Goal: Information Seeking & Learning: Find specific fact

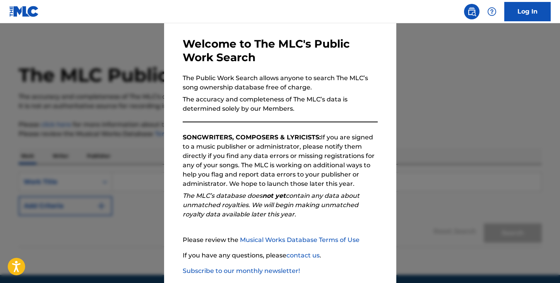
scroll to position [71, 0]
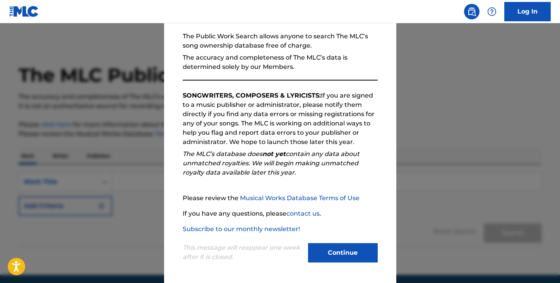
click at [349, 259] on button "Continue" at bounding box center [343, 252] width 70 height 19
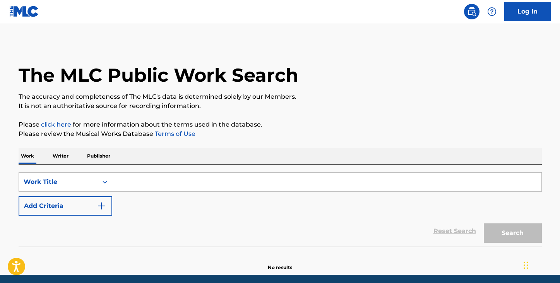
click at [187, 182] on input "Search Form" at bounding box center [326, 182] width 429 height 19
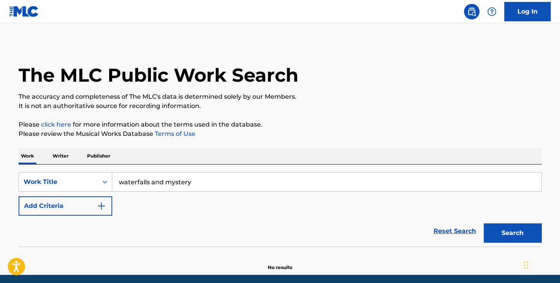
drag, startPoint x: 157, startPoint y: 182, endPoint x: 223, endPoint y: 180, distance: 65.4
click at [223, 180] on input "waterfalls and mystery" at bounding box center [326, 182] width 429 height 19
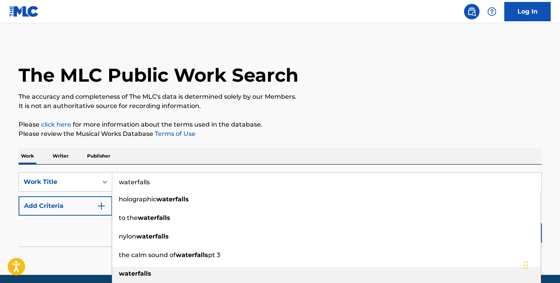
type input "waterfalls"
click at [142, 277] on strong "waterfalls" at bounding box center [135, 273] width 33 height 7
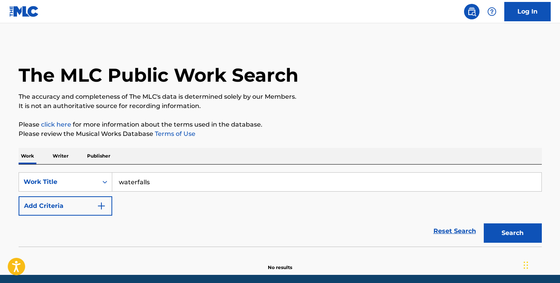
scroll to position [29, 0]
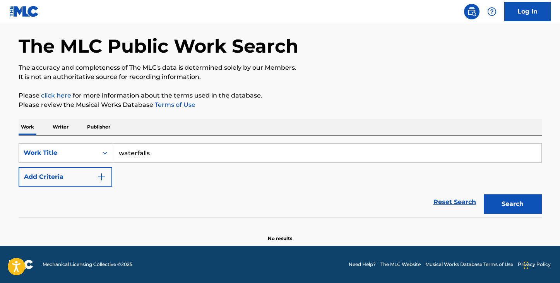
click at [512, 211] on button "Search" at bounding box center [513, 203] width 58 height 19
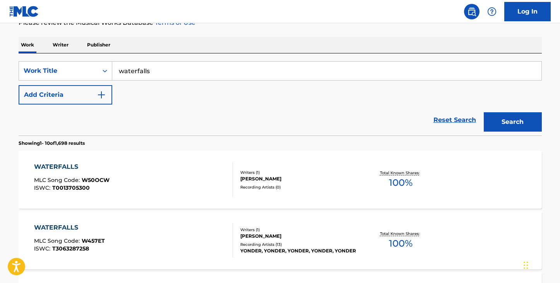
scroll to position [0, 0]
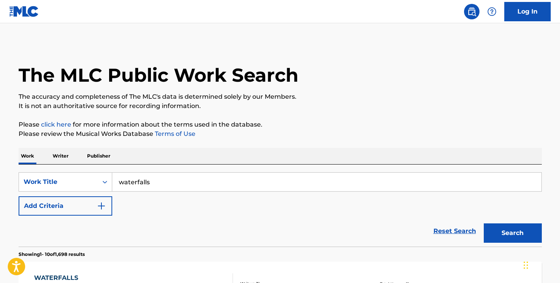
click at [77, 209] on button "Add Criteria" at bounding box center [66, 205] width 94 height 19
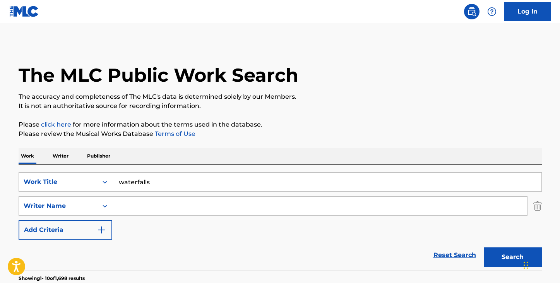
click at [165, 212] on input "Search Form" at bounding box center [319, 206] width 415 height 19
paste input "[PERSON_NAME]"
type input "[PERSON_NAME]"
click at [484, 247] on button "Search" at bounding box center [513, 256] width 58 height 19
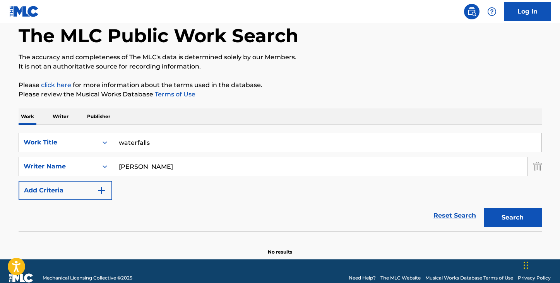
scroll to position [53, 0]
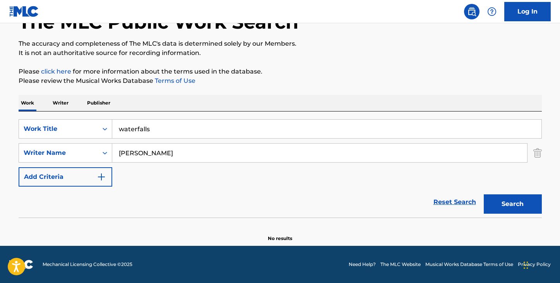
click at [234, 153] on input "[PERSON_NAME]" at bounding box center [319, 153] width 415 height 19
paste input "[PERSON_NAME]"
type input "[PERSON_NAME]"
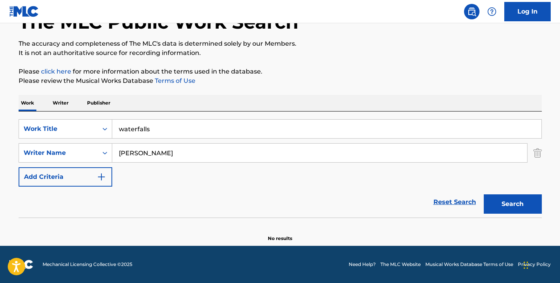
click at [484, 194] on button "Search" at bounding box center [513, 203] width 58 height 19
click at [227, 153] on input "[PERSON_NAME]" at bounding box center [319, 153] width 415 height 19
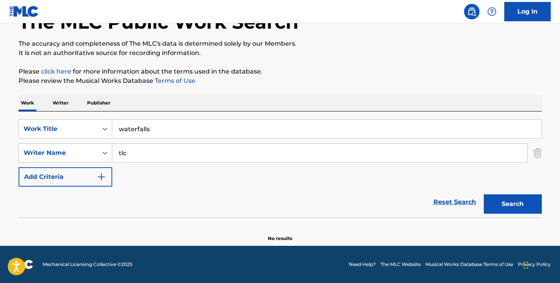
type input "tlc"
click at [484, 194] on button "Search" at bounding box center [513, 203] width 58 height 19
click at [252, 154] on input "tlc" at bounding box center [319, 153] width 415 height 19
